Goal: Task Accomplishment & Management: Use online tool/utility

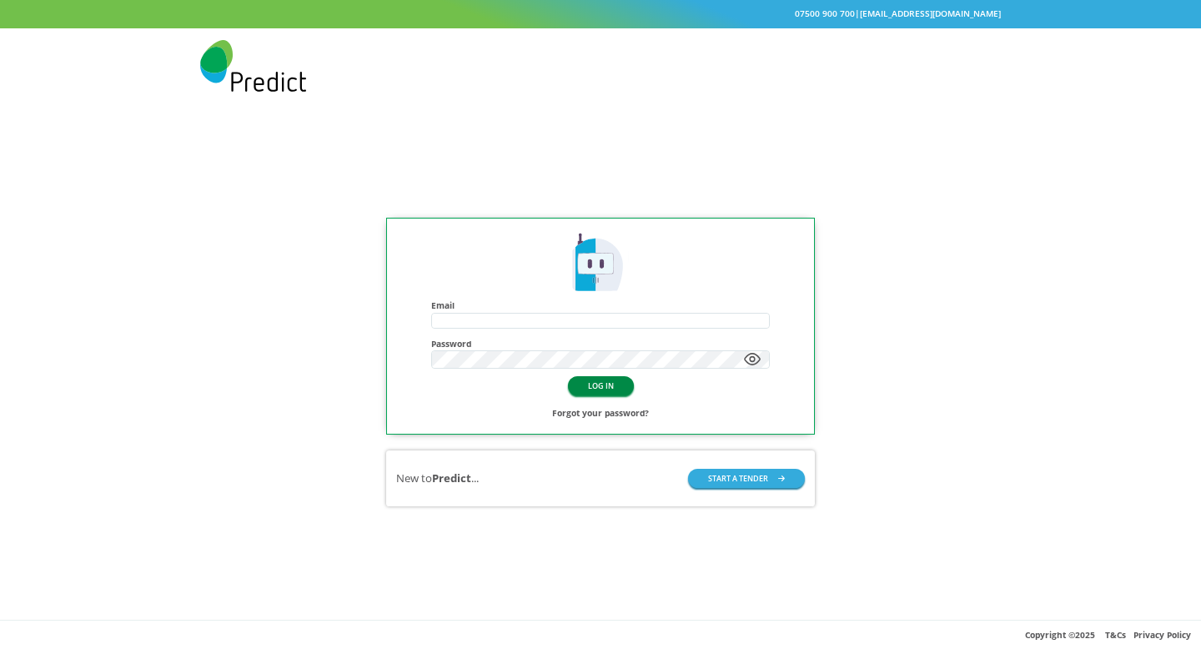
type input "**********"
click at [616, 390] on button "LOG IN" at bounding box center [601, 385] width 66 height 19
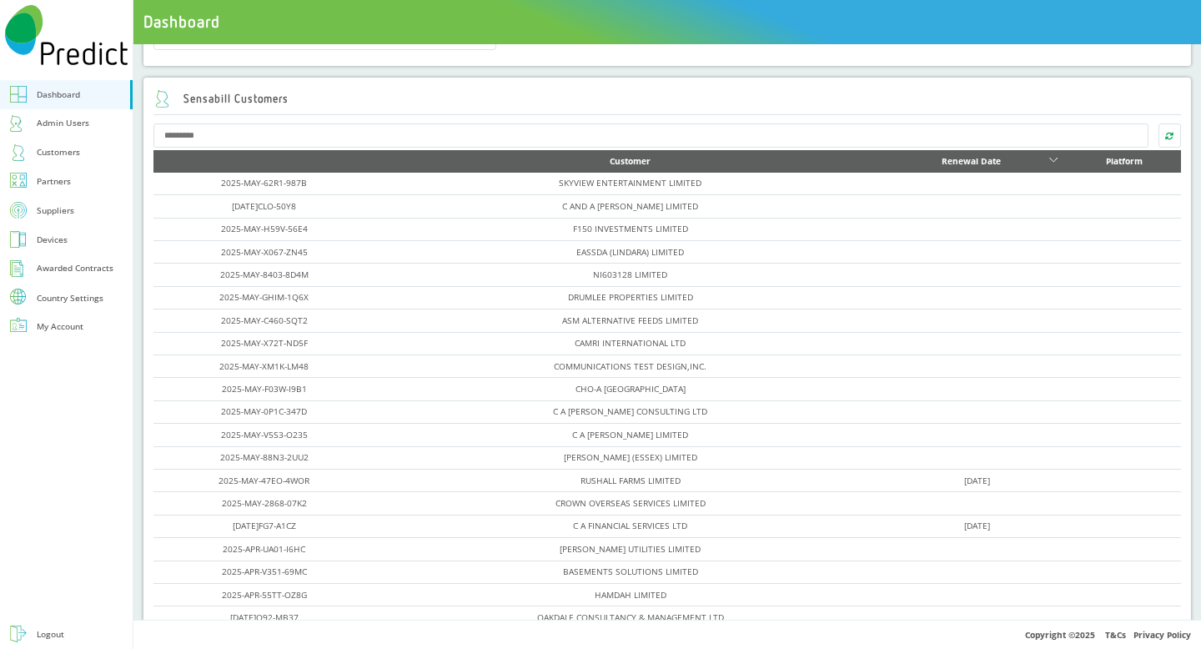
scroll to position [676, 0]
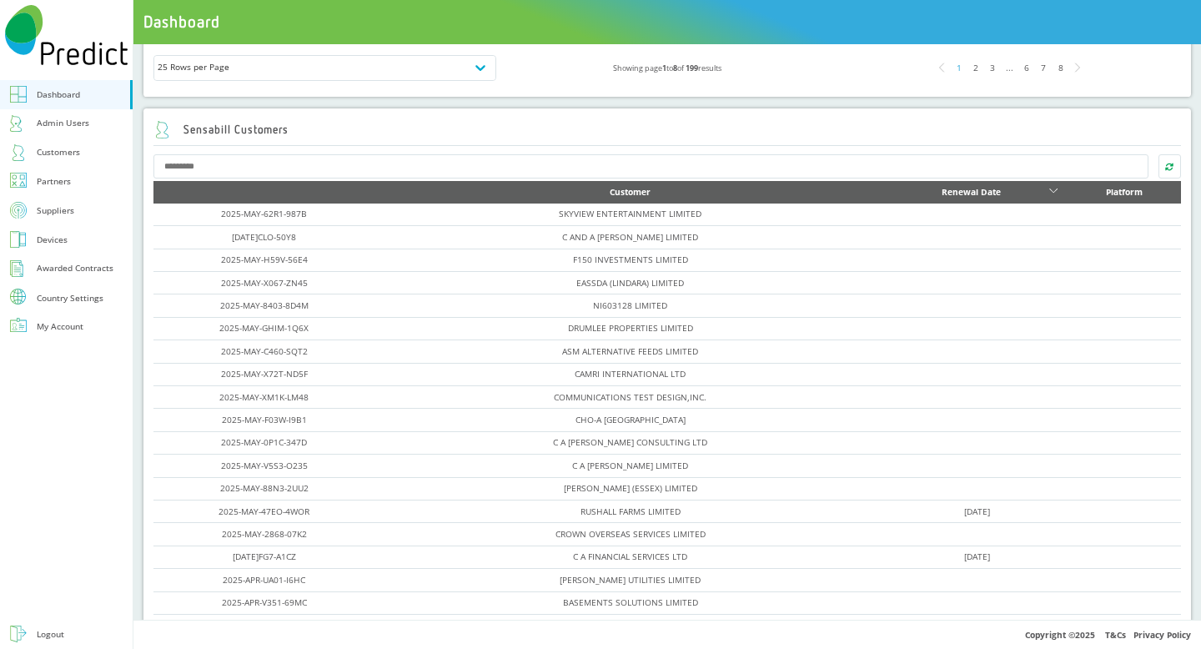
click at [1018, 68] on div "6" at bounding box center [1026, 67] width 17 height 17
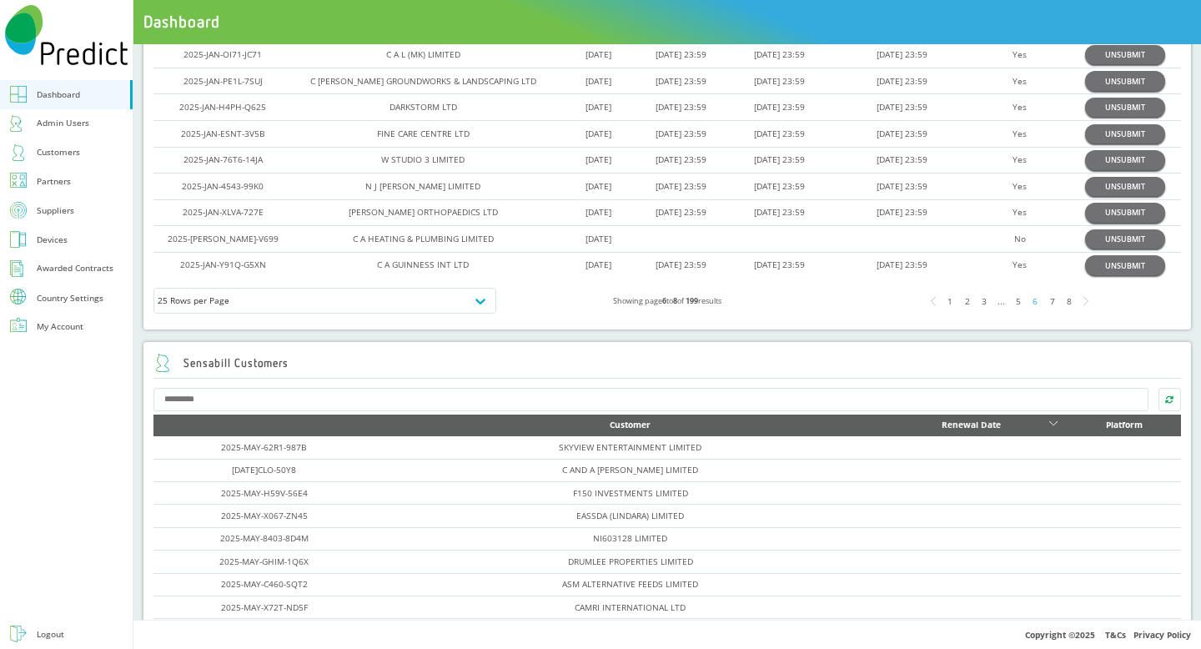
scroll to position [581, 0]
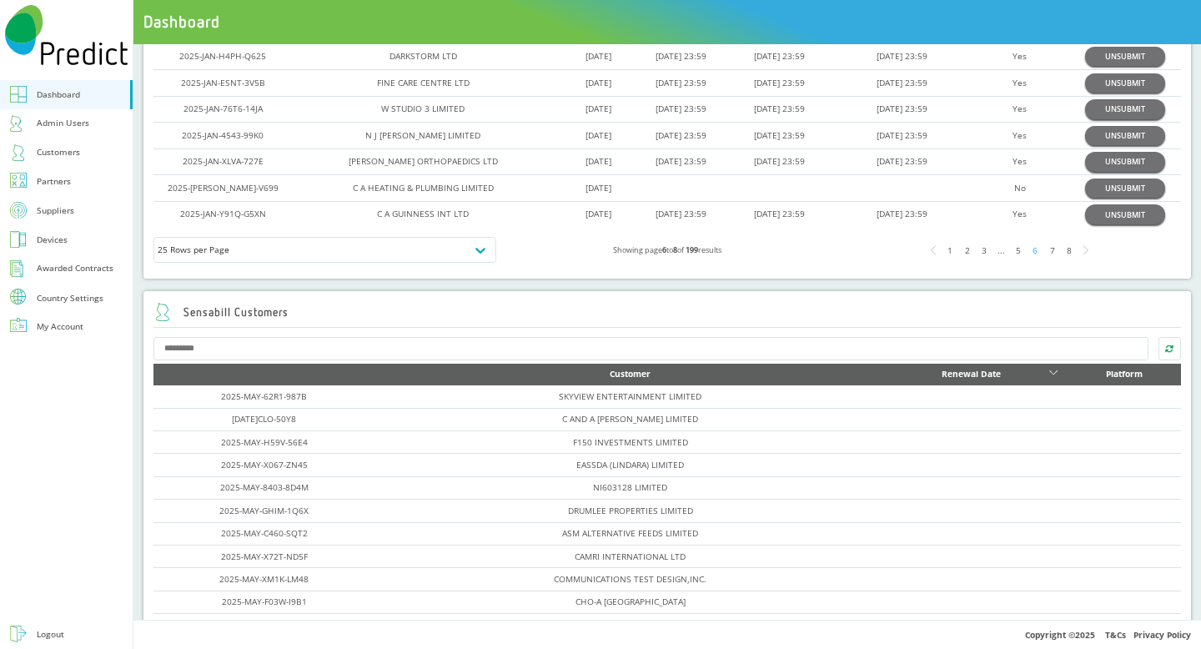
click at [976, 256] on div "3" at bounding box center [984, 250] width 17 height 17
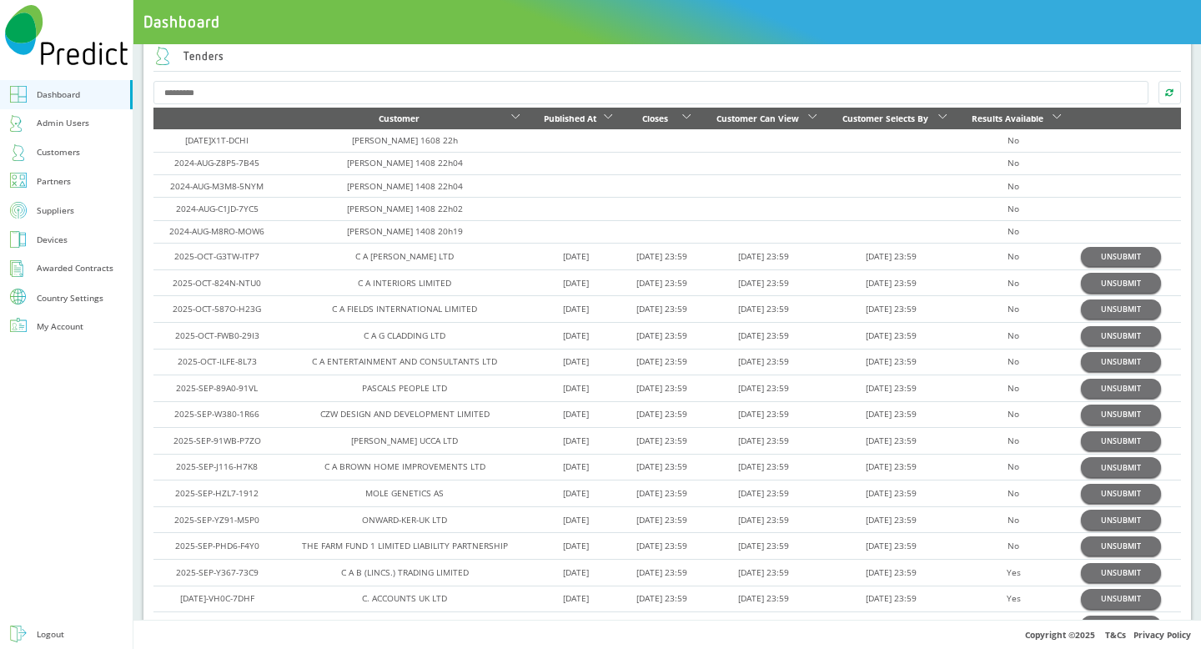
scroll to position [25, 0]
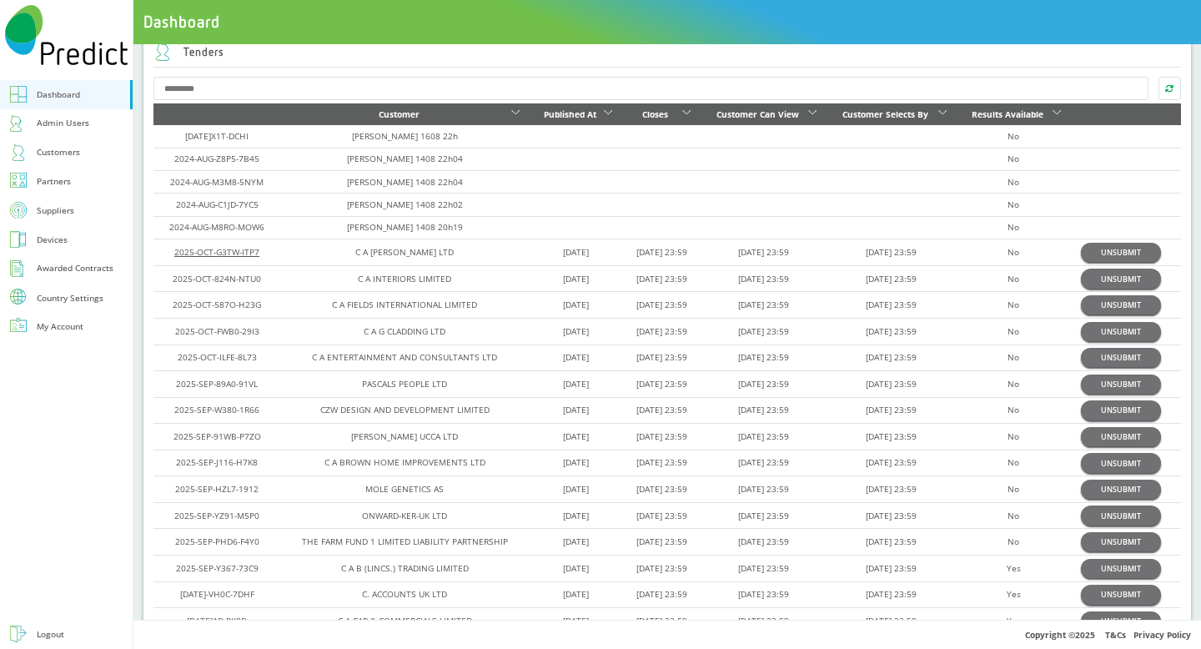
click at [234, 253] on link "2025-OCT-G3TW-ITP7" at bounding box center [216, 252] width 85 height 12
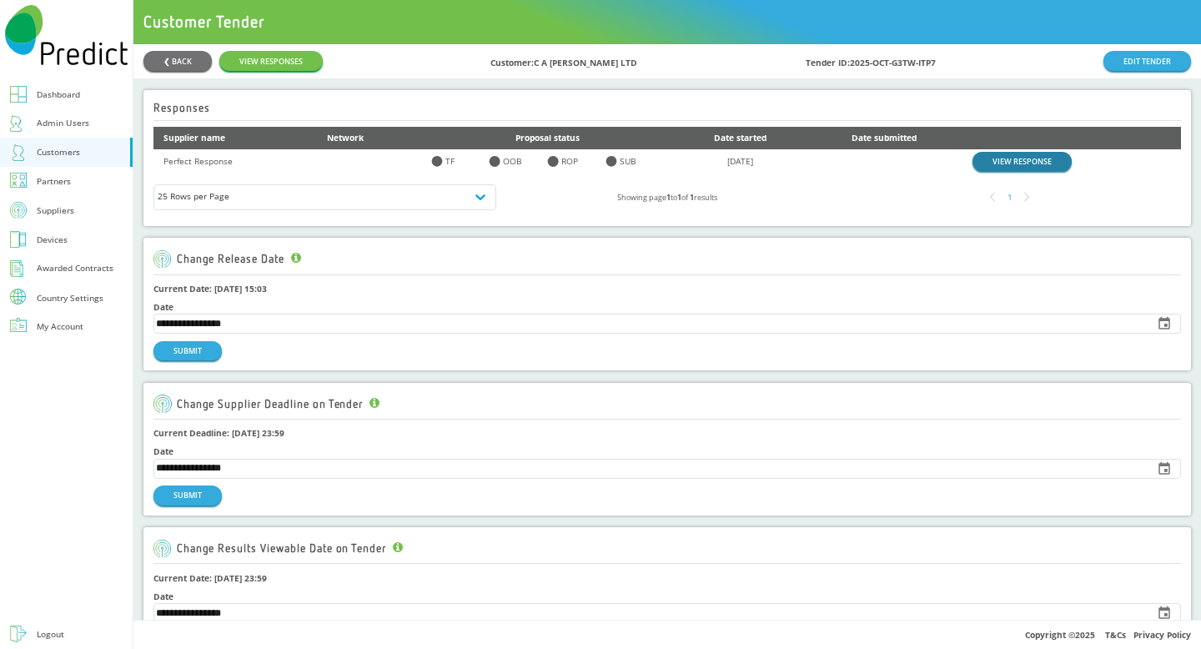
click at [1000, 163] on link "VIEW RESPONSE" at bounding box center [1022, 161] width 99 height 19
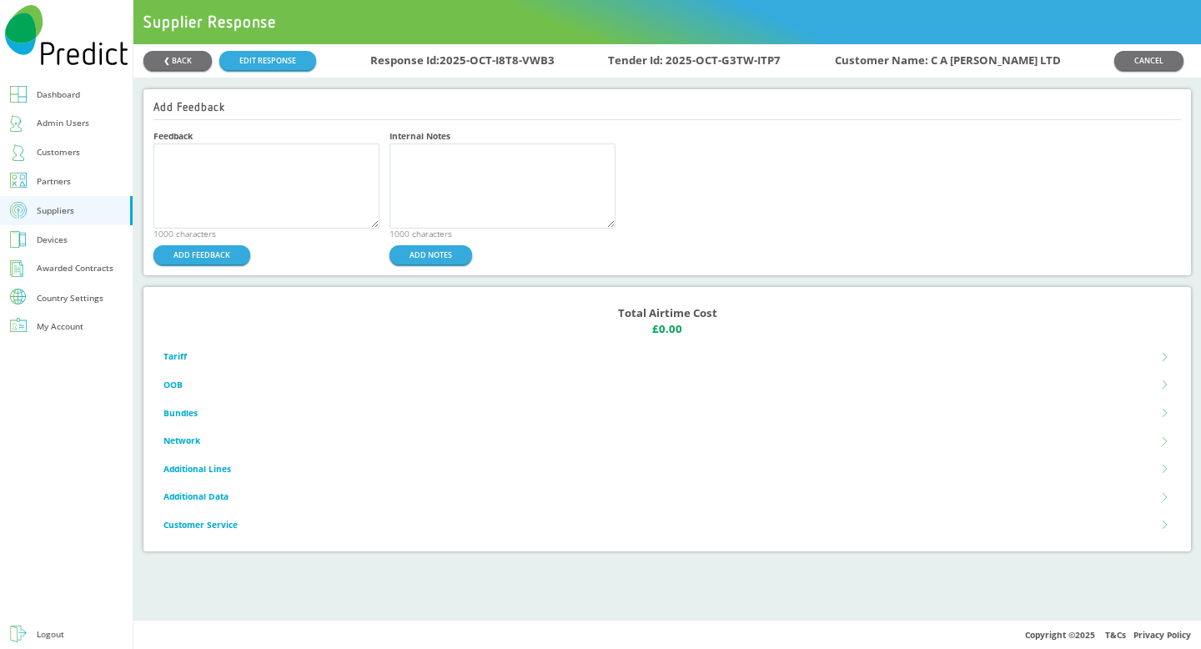
click at [259, 45] on div "❮ BACK EDIT RESPONSE Response Id: 2025-OCT-I8T8-VWB3 Tender Id: 2025-OCT-G3TW-I…" at bounding box center [667, 60] width 1068 height 33
click at [253, 52] on link "EDIT RESPONSE" at bounding box center [267, 60] width 97 height 19
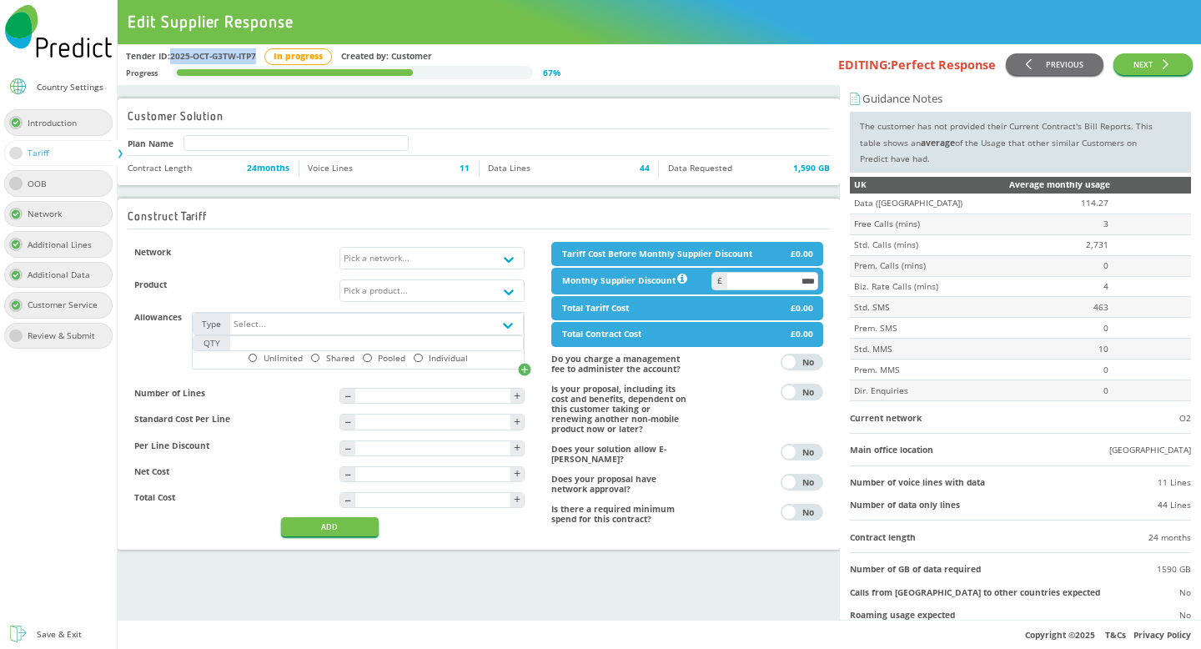
drag, startPoint x: 258, startPoint y: 58, endPoint x: 171, endPoint y: 57, distance: 86.7
click at [171, 57] on div "Tender ID: 2025-OCT-G3TW-ITP7 In progress Created by: Customer" at bounding box center [343, 56] width 435 height 17
copy div "2025-OCT-G3TW-ITP7"
